Goal: Transaction & Acquisition: Obtain resource

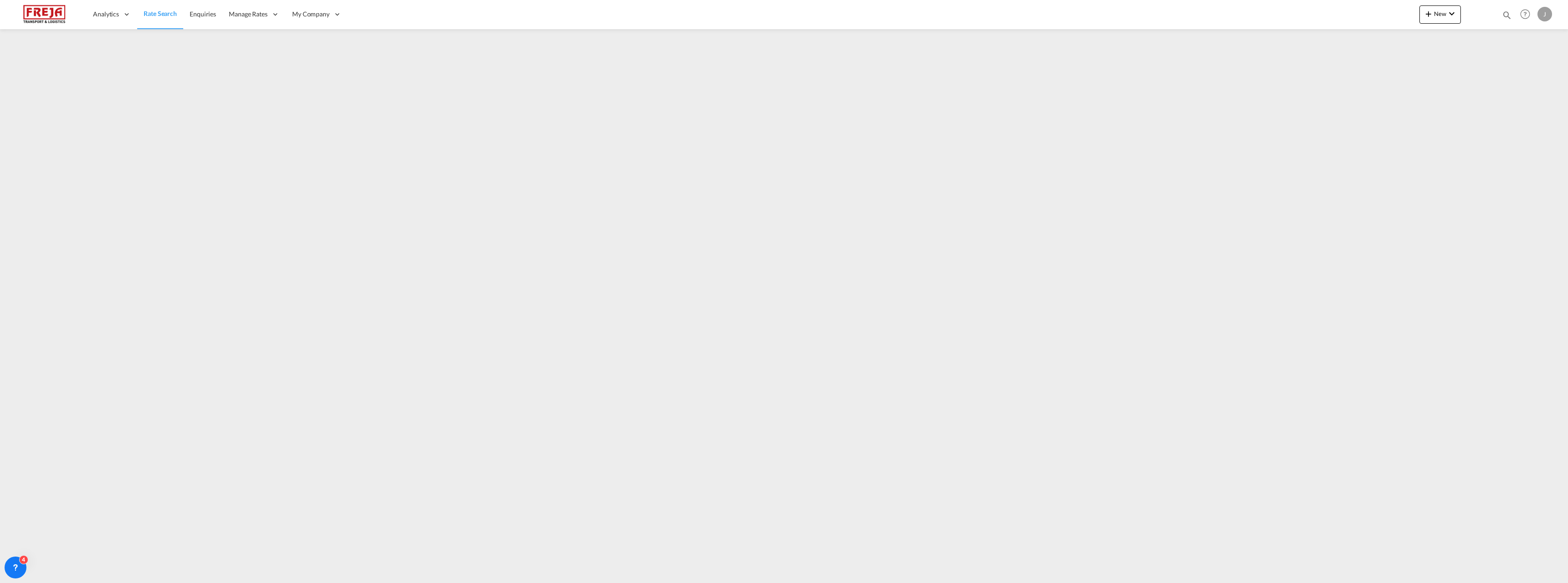
click at [152, 16] on span "Rate Search" at bounding box center [160, 13] width 33 height 8
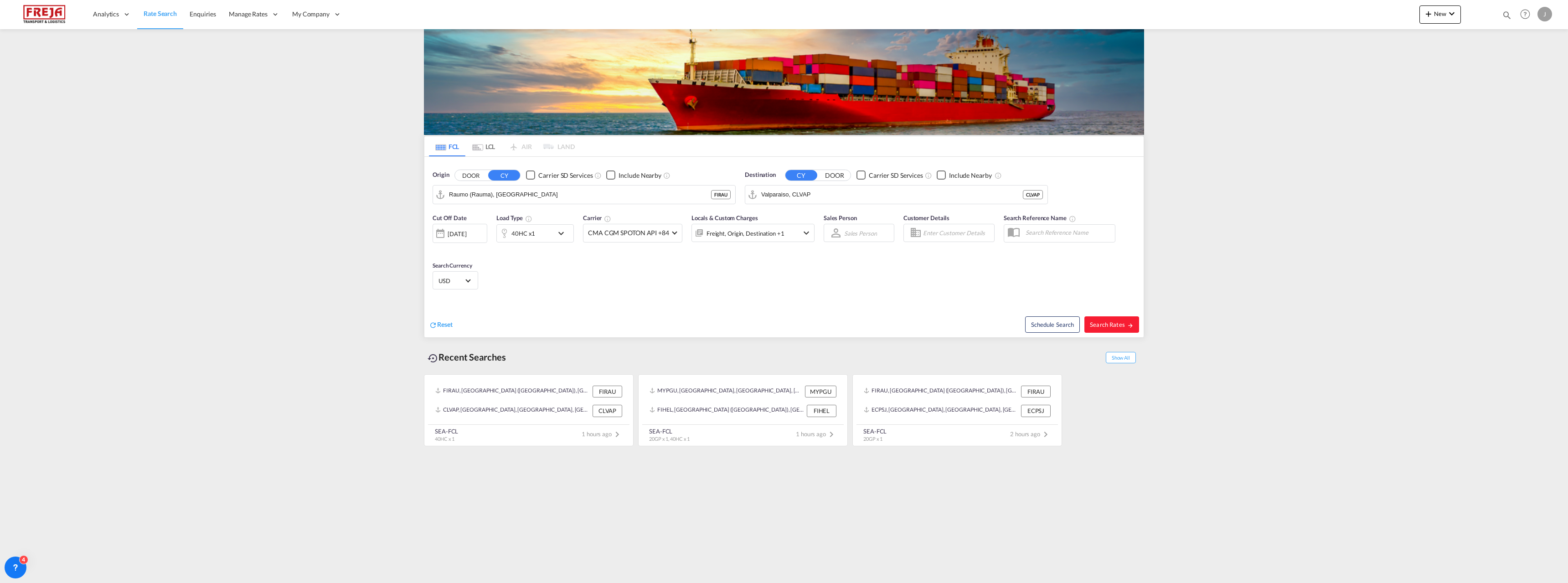
click at [488, 147] on md-tab-item "LCL" at bounding box center [484, 146] width 37 height 20
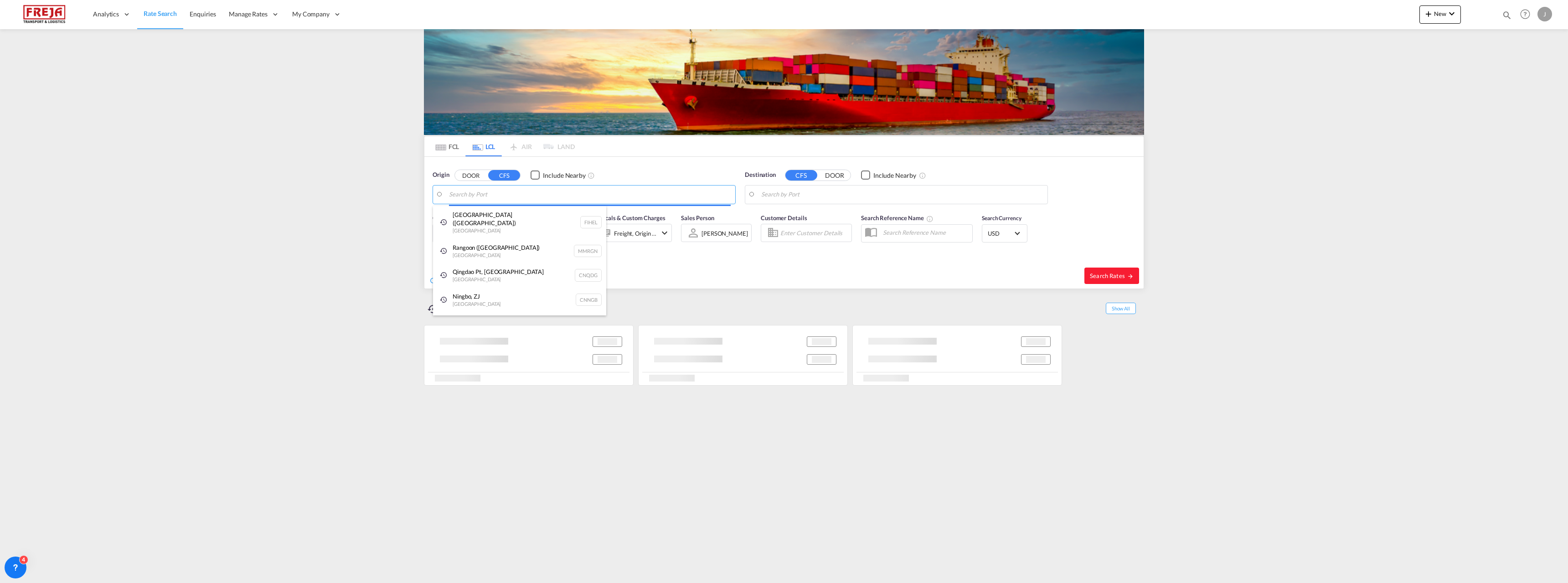
click at [516, 195] on body "Analytics Reports Dashboard Rate Search Enquiries Manage Rates Contract Rates" at bounding box center [784, 292] width 1568 height 583
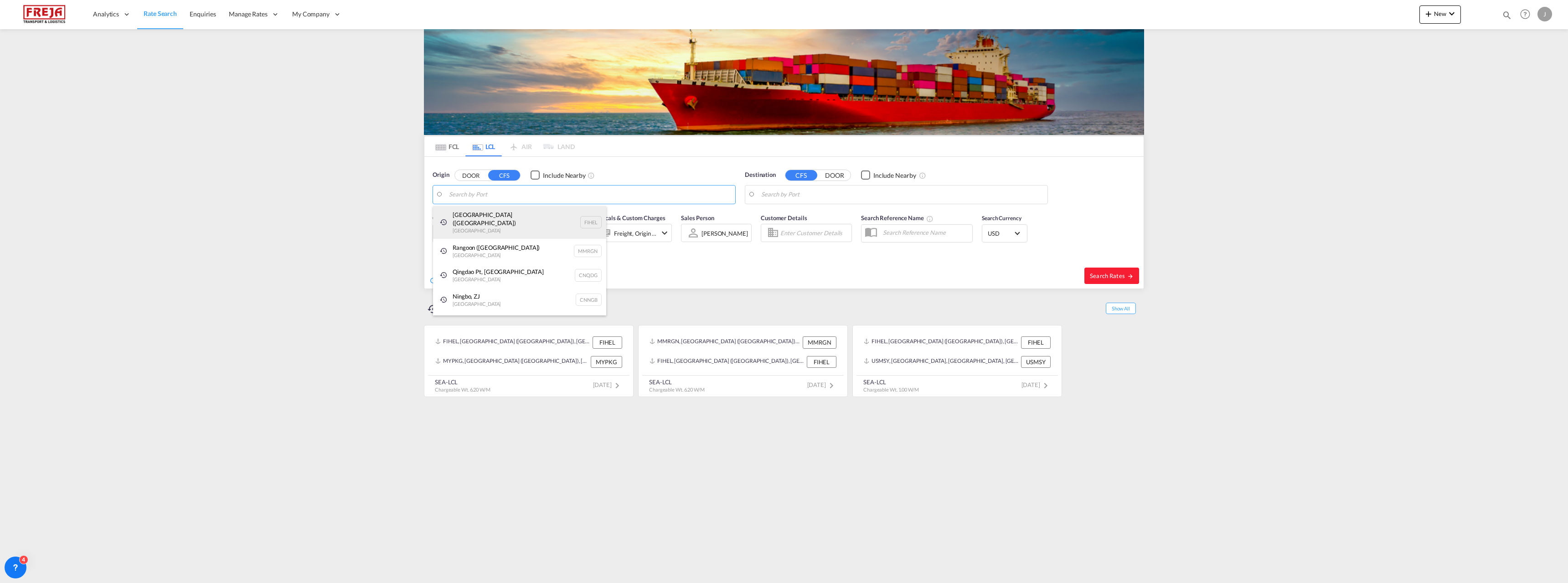
click at [507, 209] on div "Helsingfors (Helsinki) Finland FIHEL" at bounding box center [519, 222] width 173 height 33
type input "[GEOGRAPHIC_DATA] ([GEOGRAPHIC_DATA]), [GEOGRAPHIC_DATA]"
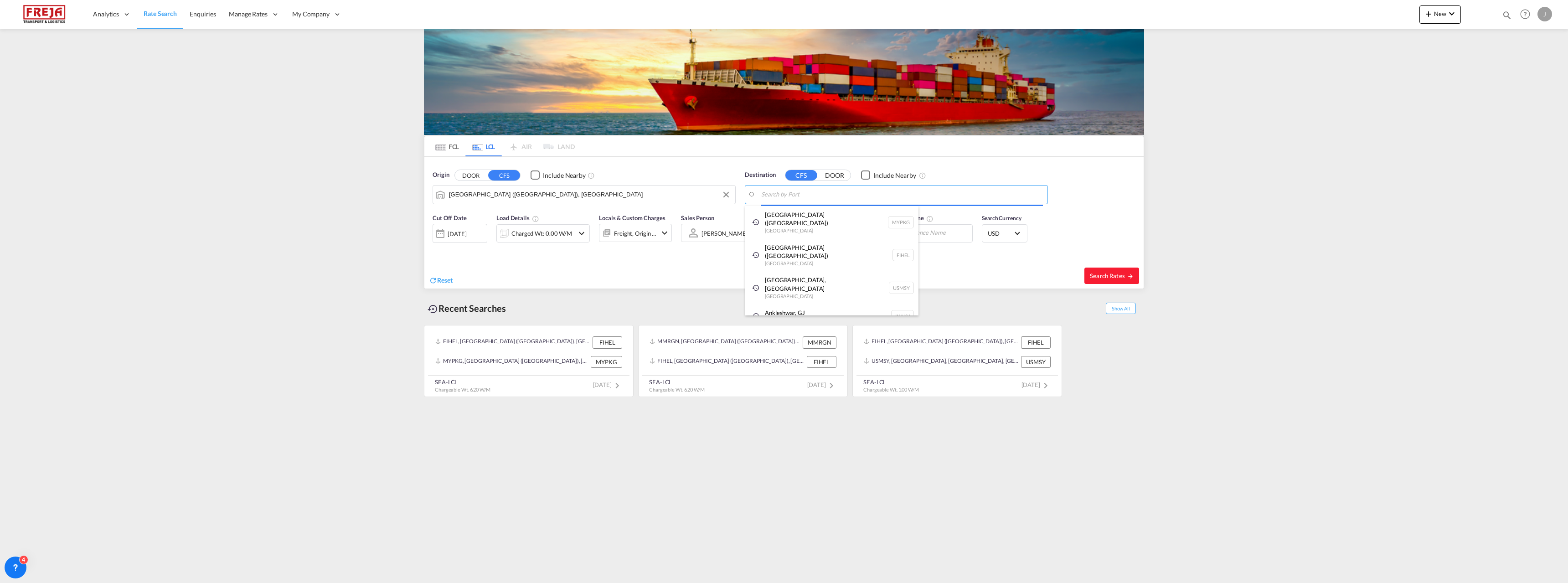
click at [782, 197] on body "Analytics Reports Dashboard Rate Search Enquiries Manage Rates Contract Rates" at bounding box center [784, 292] width 1568 height 583
click at [789, 220] on div "Nouakcho tt Mauritania MRNKC" at bounding box center [831, 219] width 173 height 27
type input "Nouakchott, MRNKC"
click at [562, 238] on div "Charged Wt: 0.00 W/M" at bounding box center [542, 233] width 61 height 13
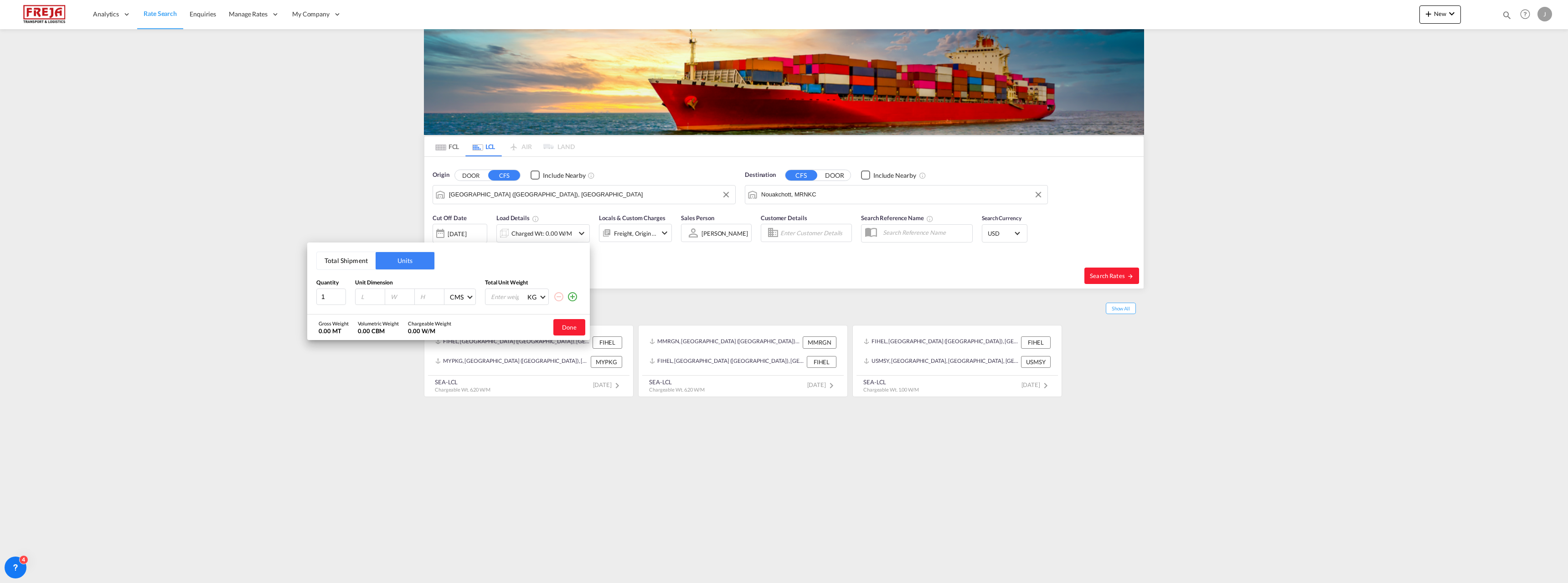
click at [346, 265] on button "Total Shipment" at bounding box center [346, 260] width 59 height 17
click at [369, 296] on input "0" at bounding box center [379, 297] width 37 height 15
type input "1"
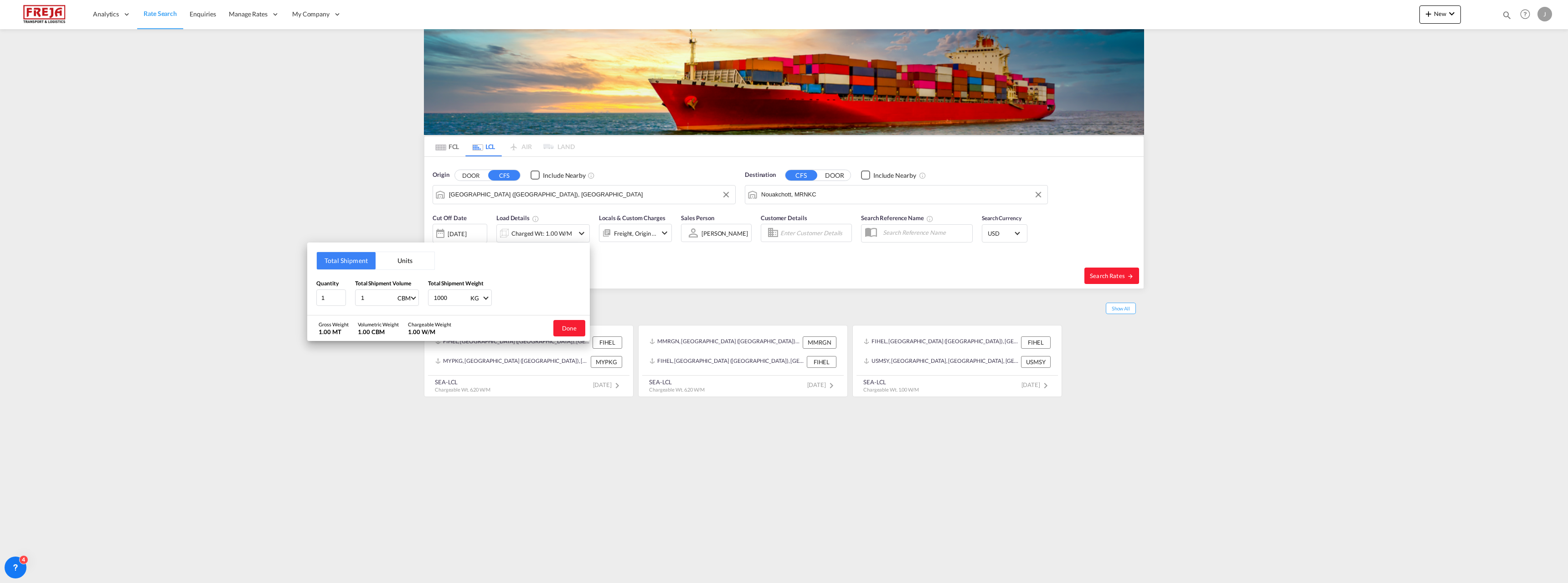
type input "1000"
click at [571, 335] on button "Done" at bounding box center [569, 328] width 32 height 16
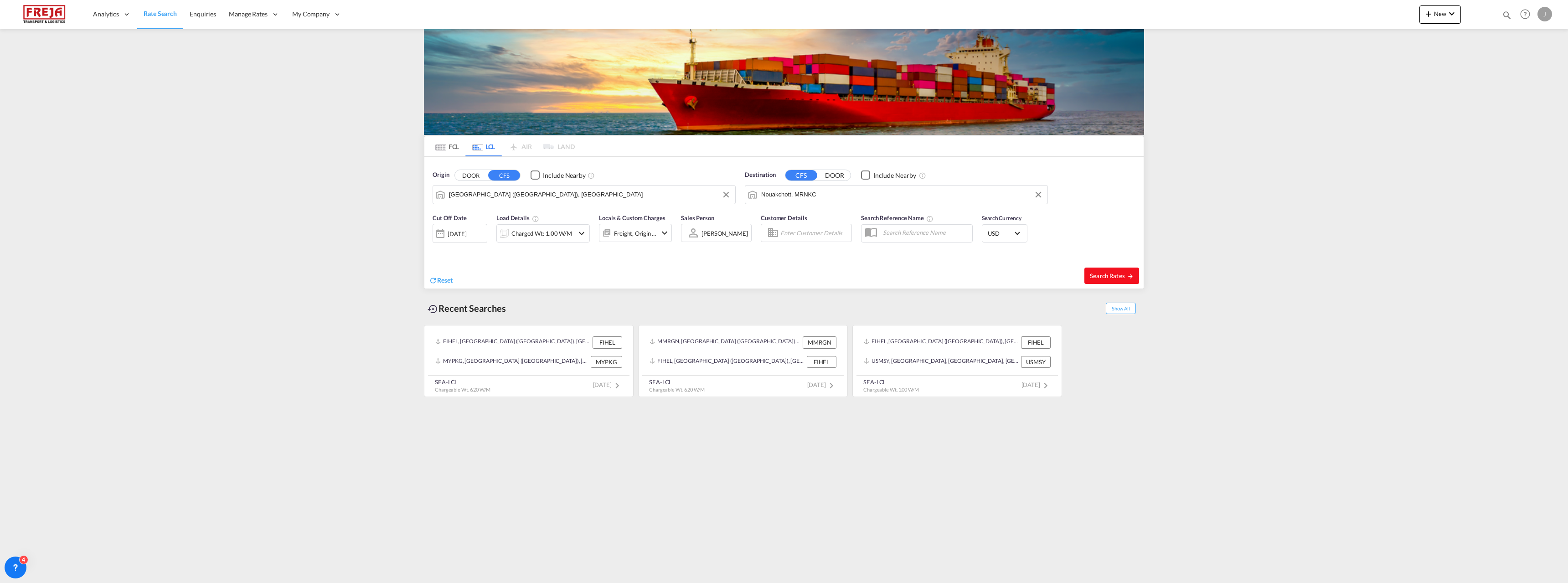
click at [1119, 275] on span "Search Rates" at bounding box center [1111, 276] width 44 height 7
type input "FIHEL to MRNKC / 18 Aug 2025"
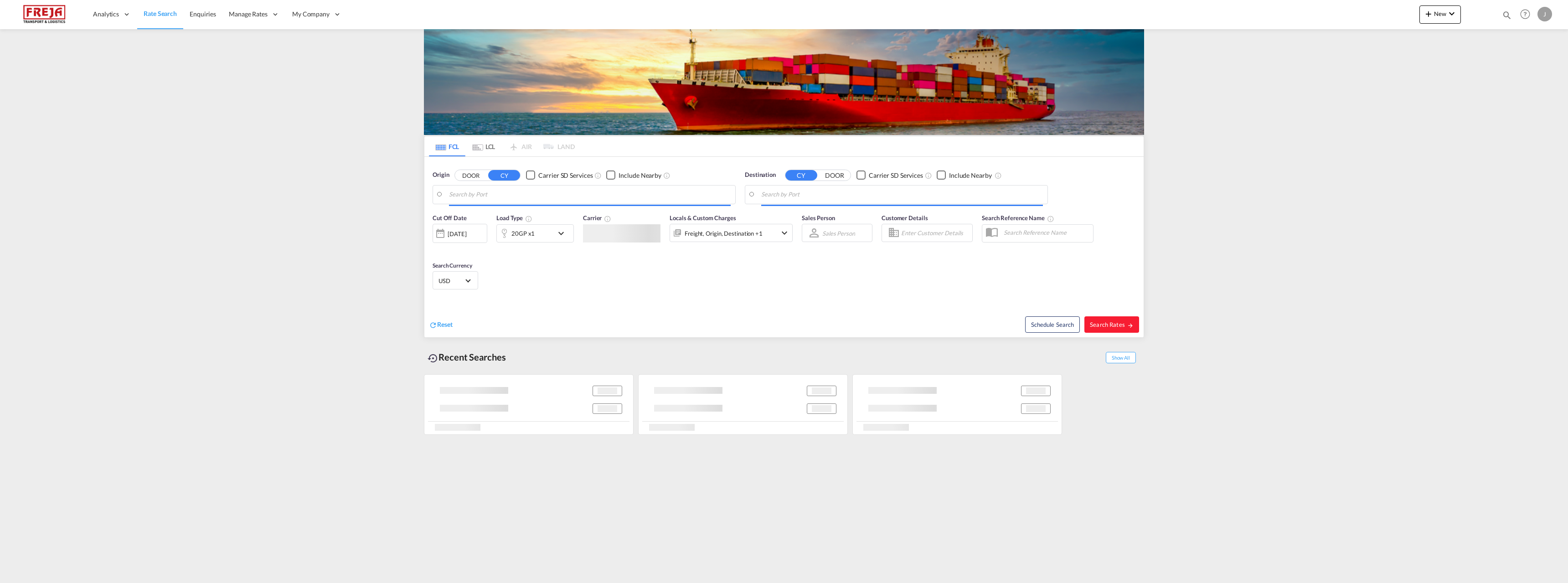
type input "Raumo (Rauma), [GEOGRAPHIC_DATA]"
type input "Valparaiso, CLVAP"
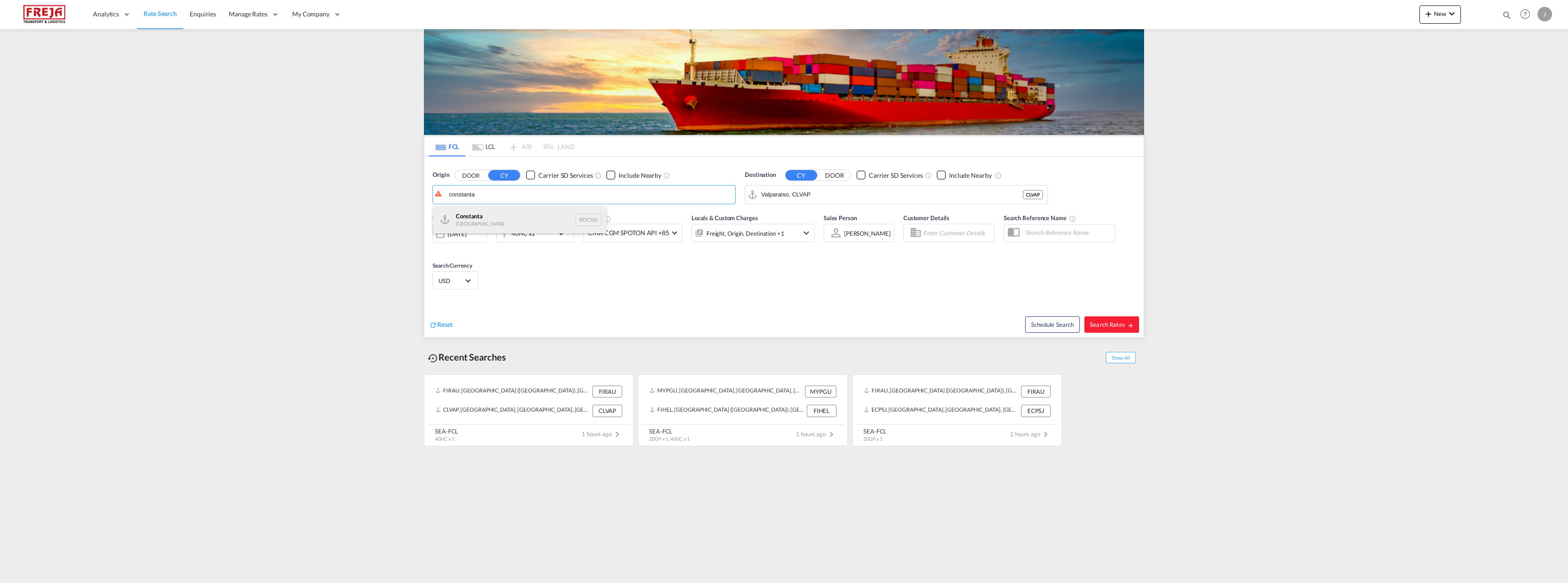
click at [484, 217] on div "Constanta Romania ROCND" at bounding box center [519, 219] width 173 height 27
type input "Constanta, ROCND"
click at [816, 186] on md-input-container "Valparaiso, CLVAP" at bounding box center [896, 195] width 302 height 18
click at [769, 215] on div "[GEOGRAPHIC_DATA] ([GEOGRAPHIC_DATA]) [GEOGRAPHIC_DATA] [GEOGRAPHIC_DATA]" at bounding box center [831, 222] width 173 height 33
type input "[GEOGRAPHIC_DATA] ([GEOGRAPHIC_DATA]), [GEOGRAPHIC_DATA]"
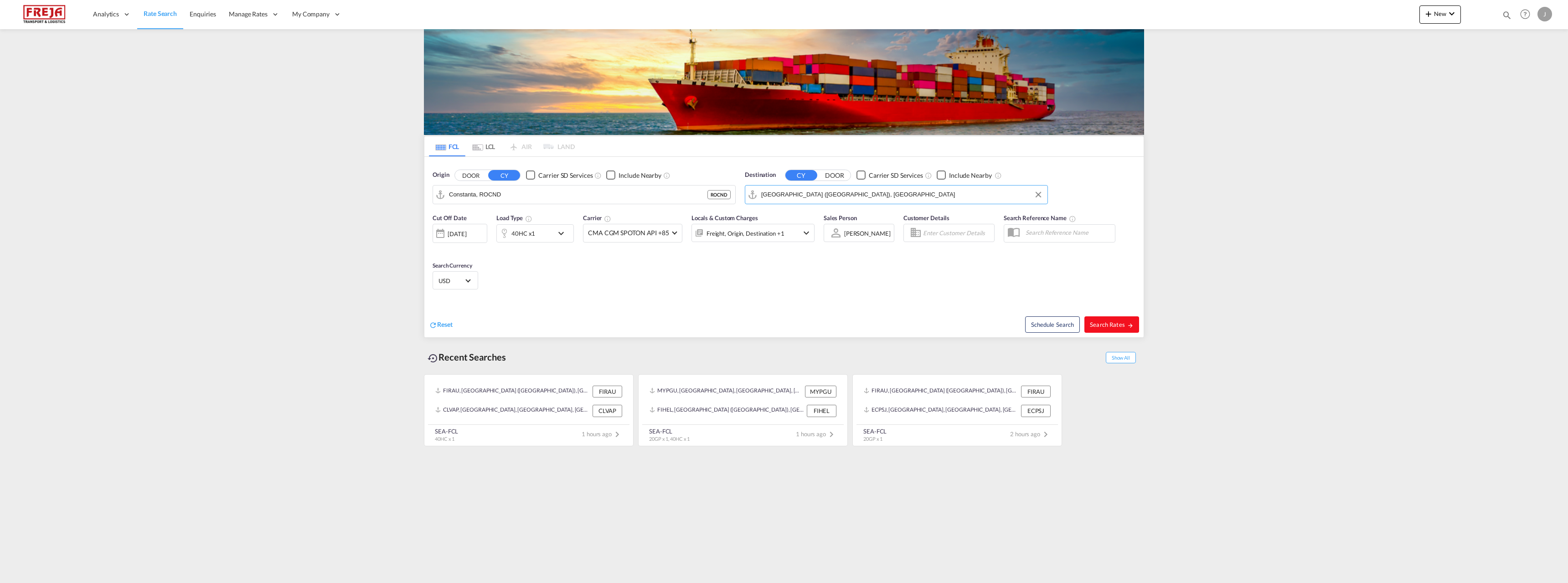
click at [1124, 329] on button "Search Rates" at bounding box center [1111, 324] width 55 height 16
type input "ROCND to FIHEL / [DATE]"
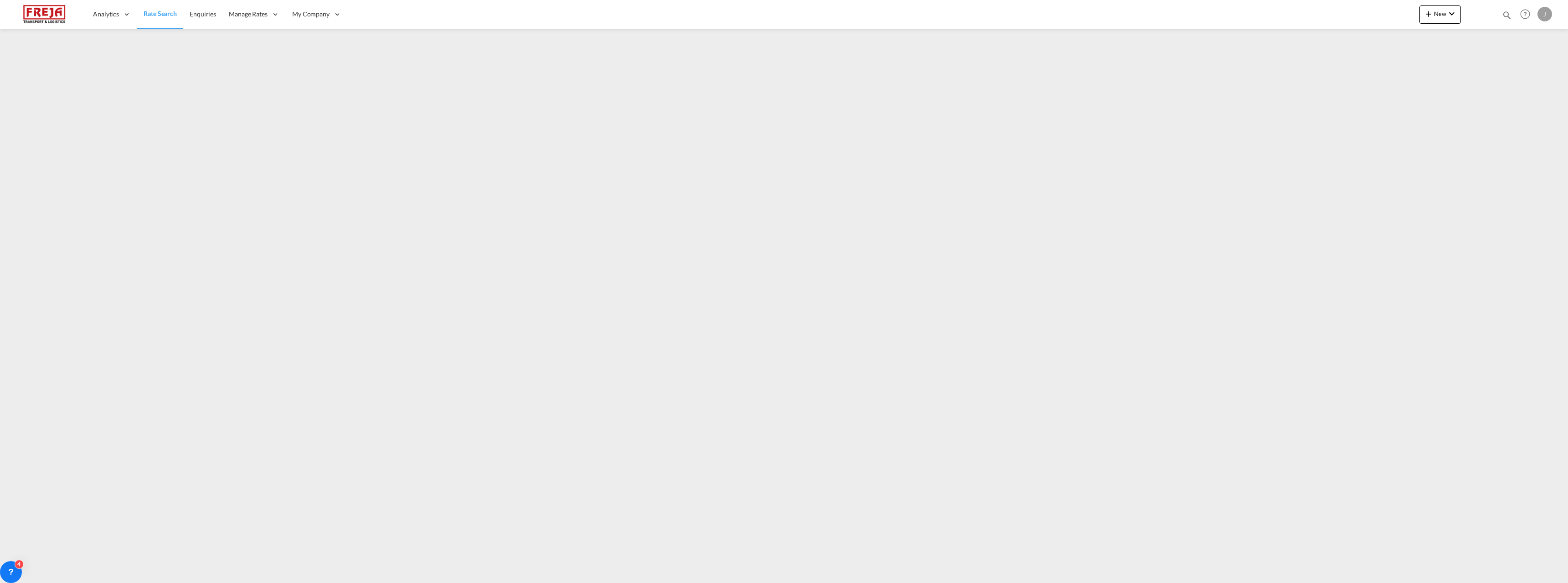
click at [162, 15] on span "Rate Search" at bounding box center [160, 13] width 33 height 8
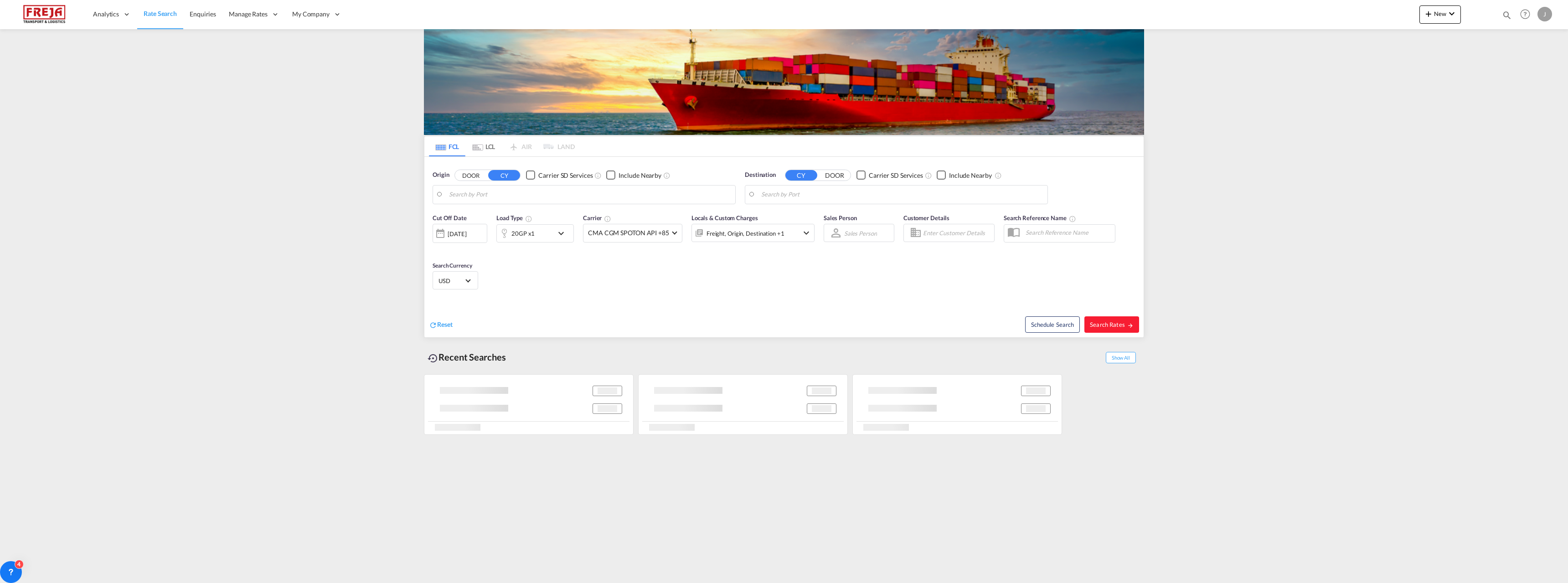
type input "Constanta, ROCND"
type input "[GEOGRAPHIC_DATA] ([GEOGRAPHIC_DATA]), [GEOGRAPHIC_DATA]"
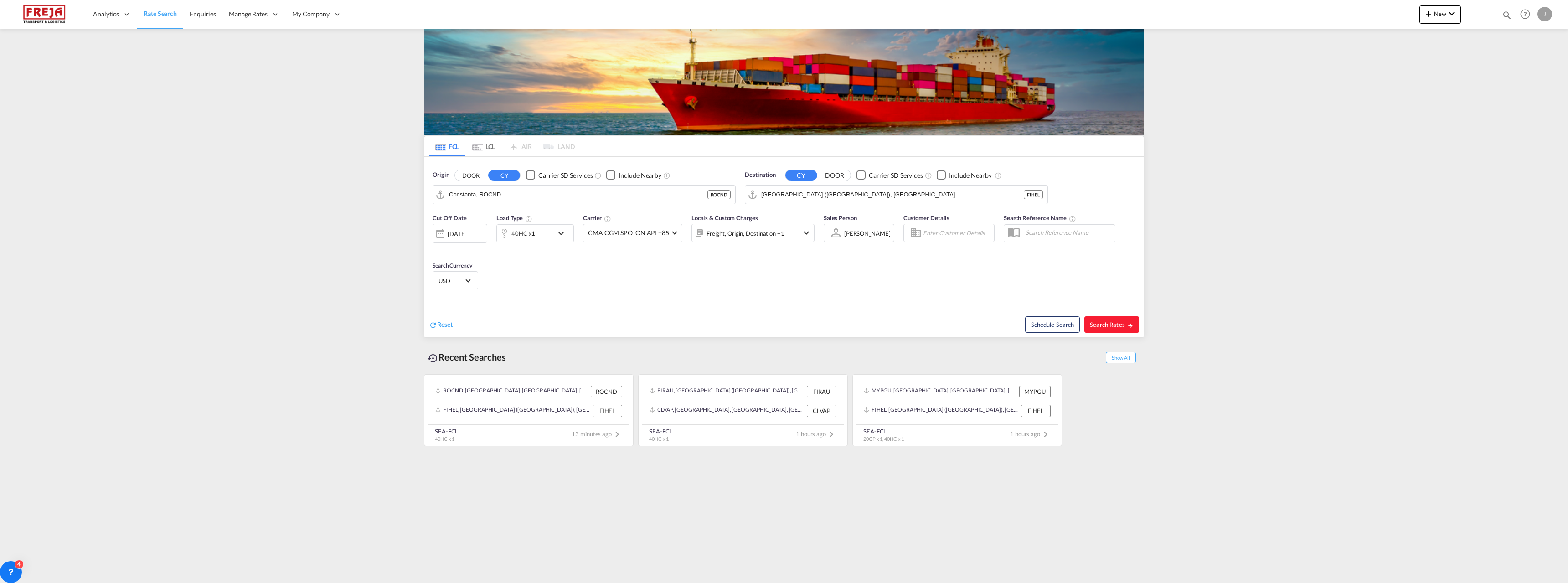
click at [485, 144] on md-tab-item "LCL" at bounding box center [484, 146] width 37 height 20
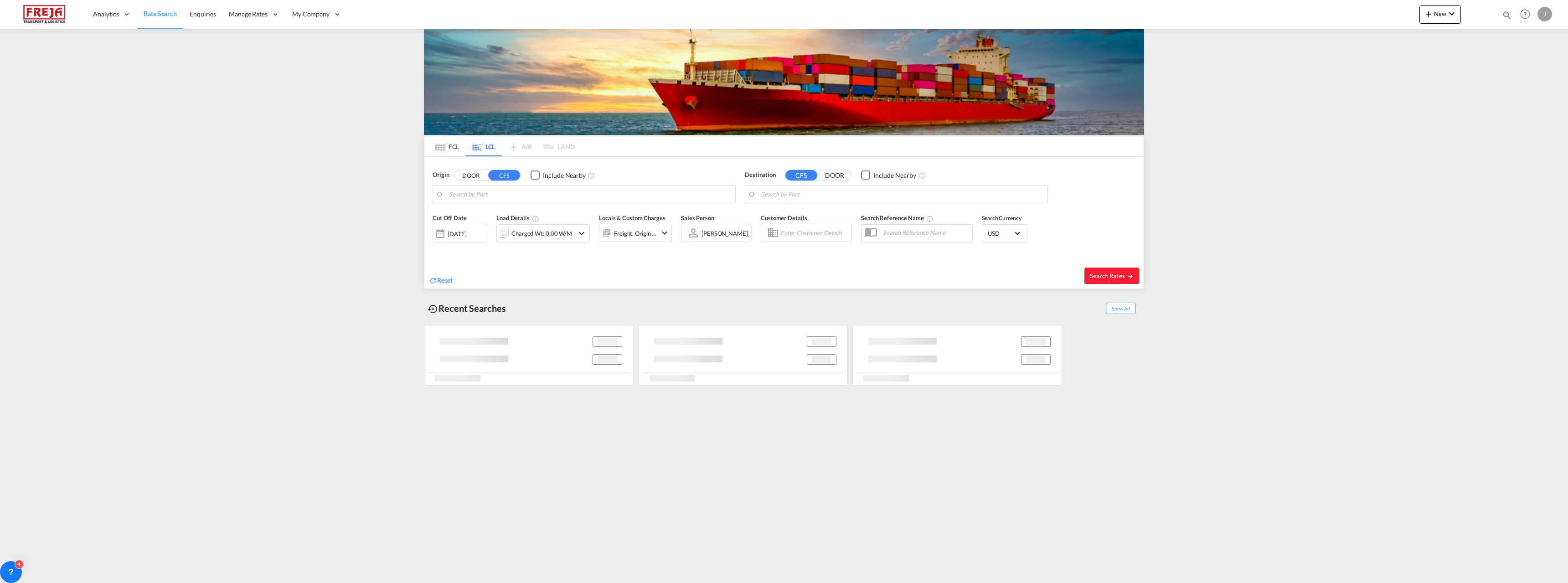
type input "[GEOGRAPHIC_DATA] ([GEOGRAPHIC_DATA]), [GEOGRAPHIC_DATA]"
type input "Nouakchott, MRNKC"
click at [487, 199] on input "[GEOGRAPHIC_DATA] ([GEOGRAPHIC_DATA]), [GEOGRAPHIC_DATA]" at bounding box center [590, 195] width 282 height 13
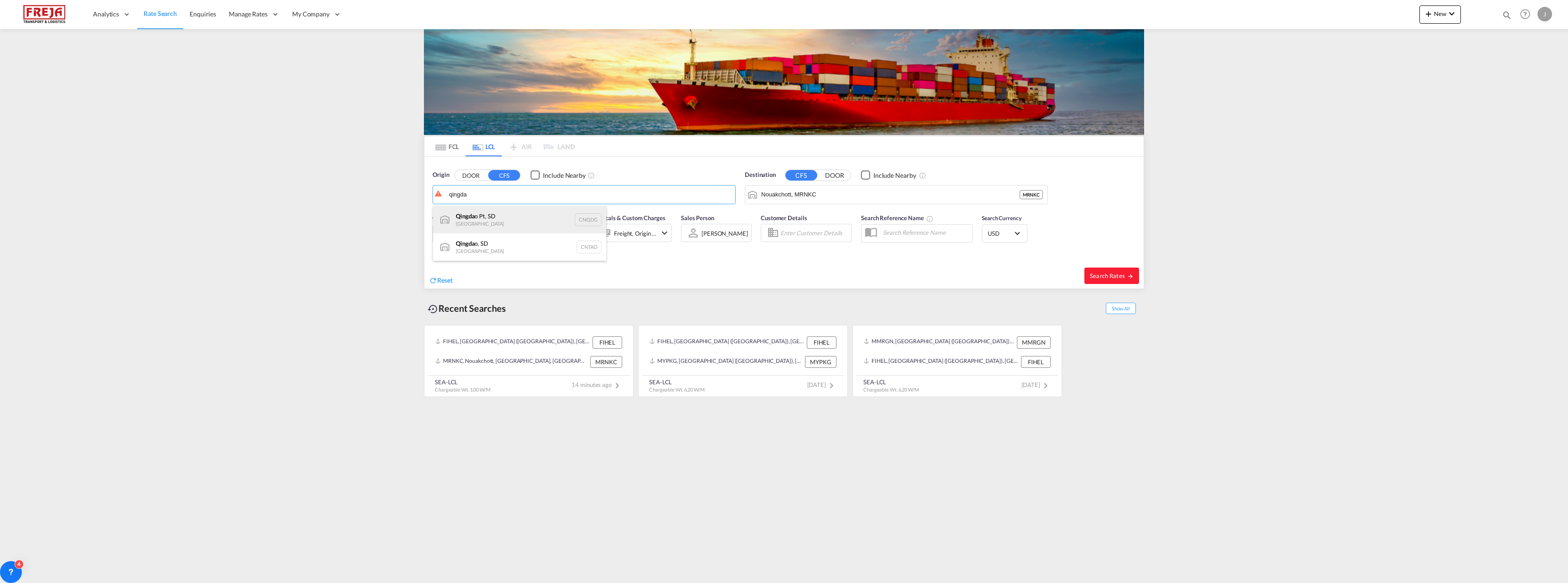
click at [491, 218] on div "Qingda o Pt, SD China CNQDG" at bounding box center [519, 219] width 173 height 27
type input "Qingdao Pt, SD, CNQDG"
click at [805, 194] on input "Nouakchott, MRNKC" at bounding box center [902, 195] width 282 height 13
click at [807, 213] on div "[GEOGRAPHIC_DATA] ( [GEOGRAPHIC_DATA] ) [GEOGRAPHIC_DATA] [GEOGRAPHIC_DATA]" at bounding box center [831, 222] width 173 height 33
type input "[GEOGRAPHIC_DATA] ([GEOGRAPHIC_DATA]), [GEOGRAPHIC_DATA]"
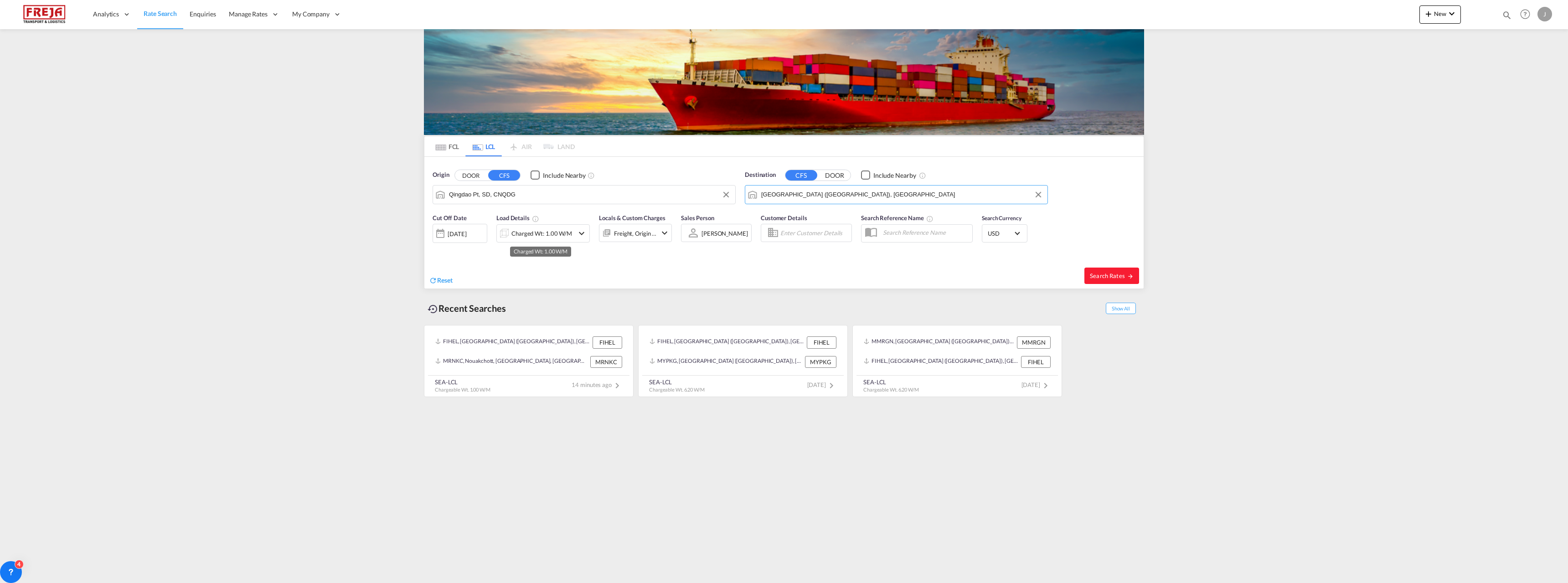
click at [525, 234] on div "Charged Wt: 1.00 W/M" at bounding box center [542, 233] width 61 height 13
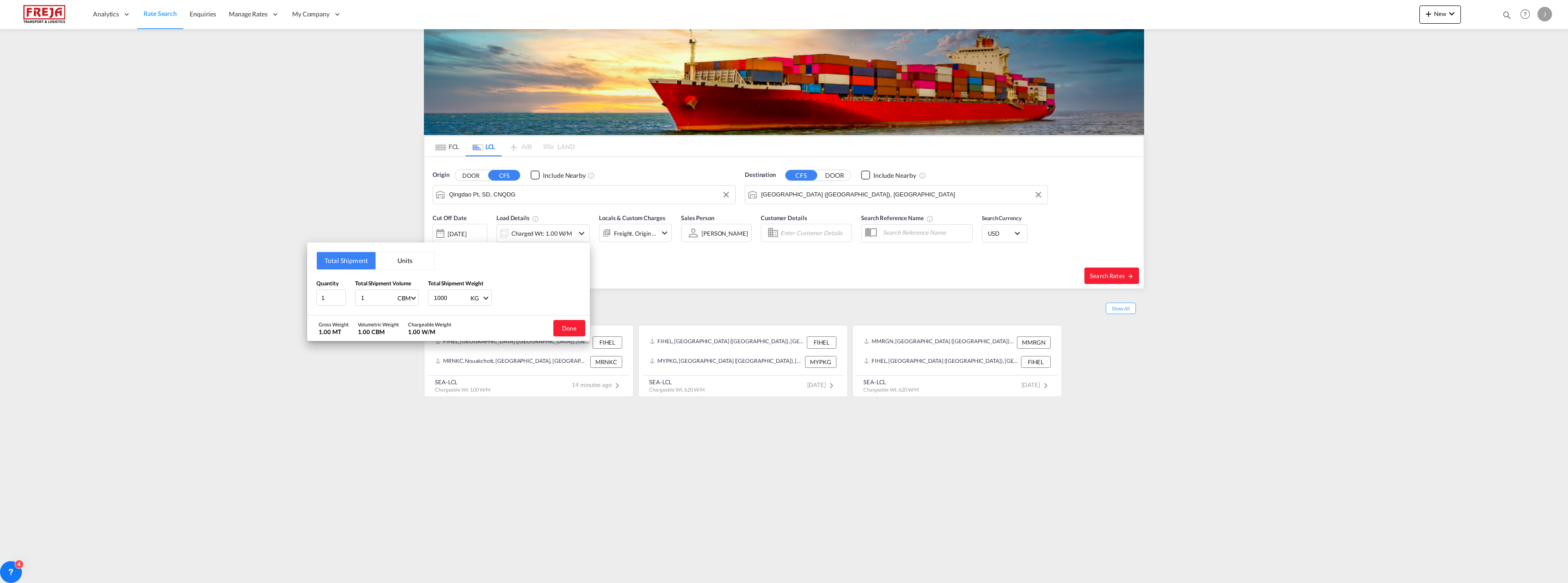
click at [377, 293] on input "1" at bounding box center [379, 297] width 37 height 15
click at [369, 298] on input "1755" at bounding box center [379, 297] width 37 height 15
type input "17.55"
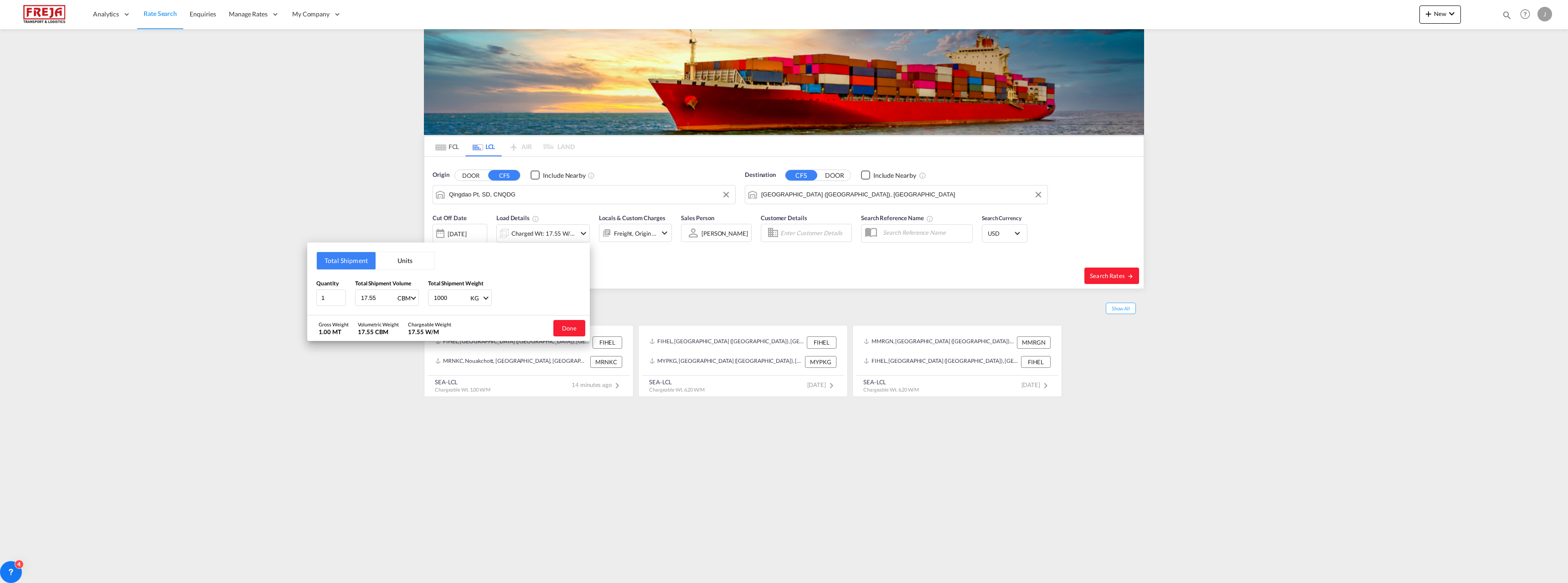
click at [451, 296] on input "1000" at bounding box center [451, 297] width 37 height 15
type input "4158"
click at [578, 326] on button "Done" at bounding box center [569, 328] width 32 height 16
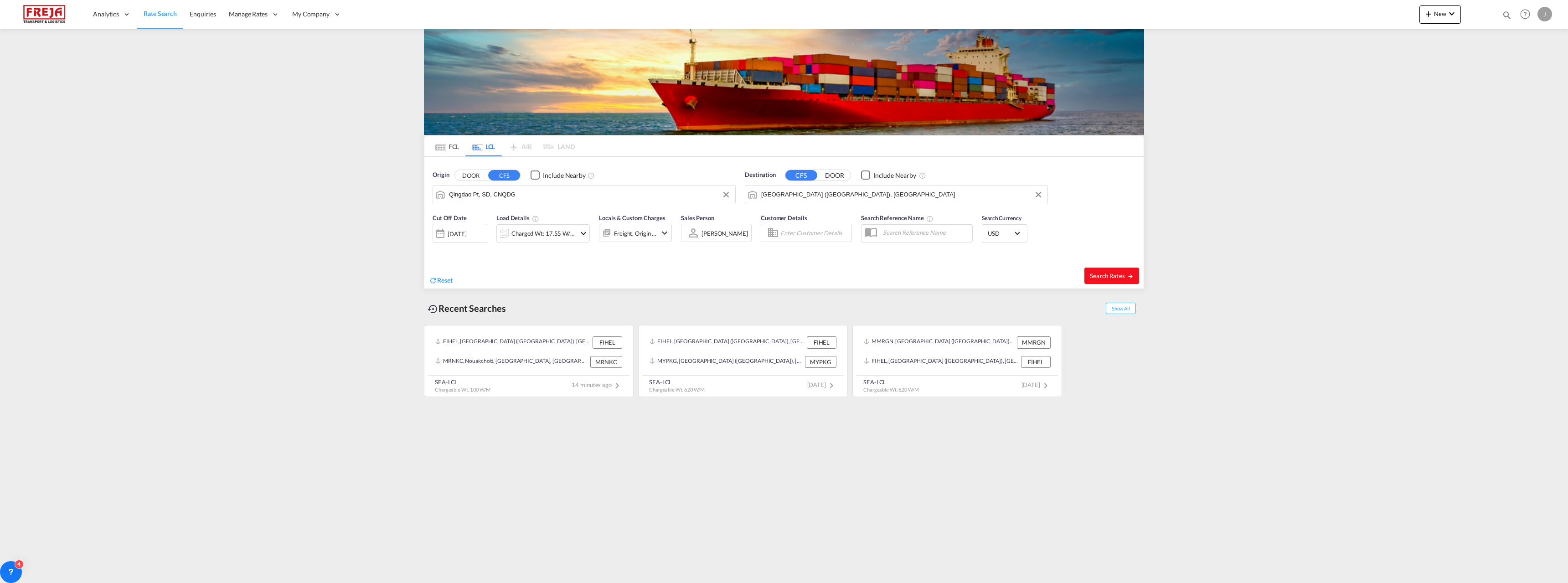
click at [1108, 278] on span "Search Rates" at bounding box center [1111, 276] width 44 height 7
type input "CNQDG to FIHEL / [DATE]"
